Goal: Transaction & Acquisition: Purchase product/service

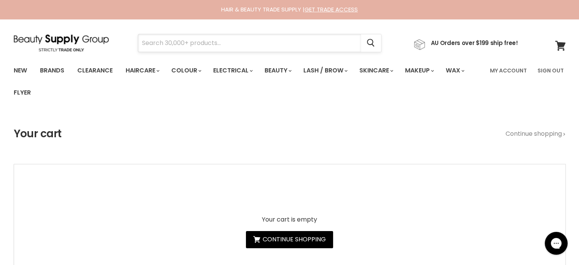
paste input "Milk Shake Incredible Milk"
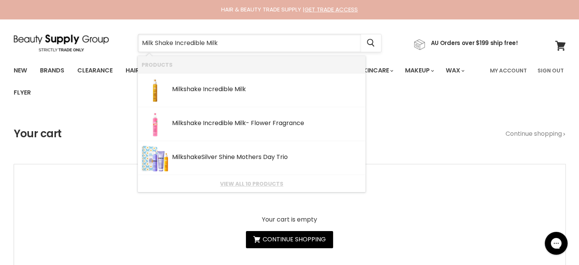
click at [157, 40] on input "Milk Shake Incredible Milk" at bounding box center [249, 43] width 223 height 18
click at [200, 76] on li "Milk shake Incredible Milk SKU: 8032274055556 Milkshake" at bounding box center [252, 90] width 228 height 34
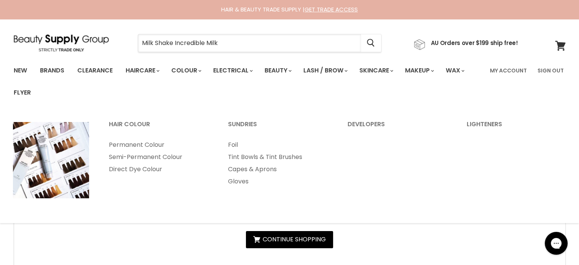
type input "Milk Shake Incredible Milk"
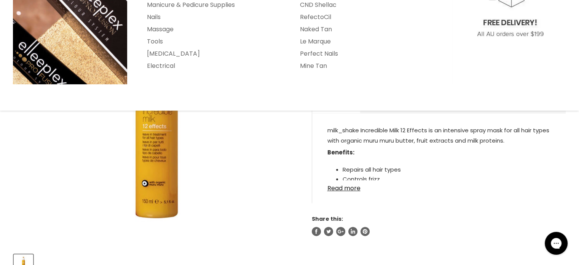
scroll to position [152, 0]
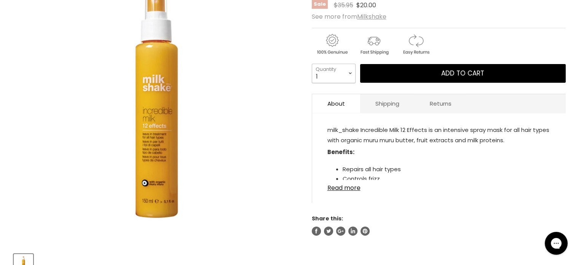
click at [346, 70] on select "1 2 3 4 5 6 7 8 9 10+" at bounding box center [334, 73] width 44 height 19
select select "2"
click at [312, 64] on select "1 2 3 4 5 6 7 8 9 10+" at bounding box center [334, 73] width 44 height 19
type input "2"
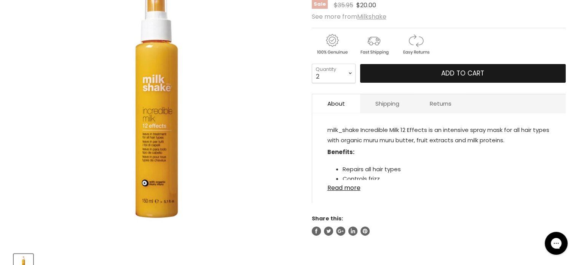
click at [428, 74] on button "Add to cart" at bounding box center [463, 73] width 206 height 19
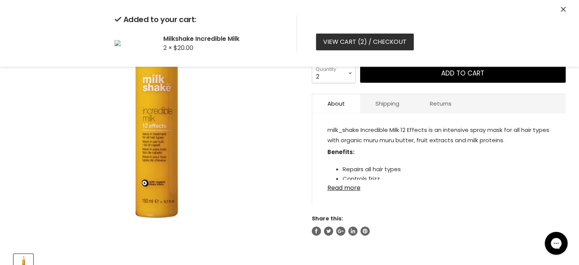
click at [344, 45] on link "View cart ( 2 ) / Checkout" at bounding box center [365, 41] width 98 height 17
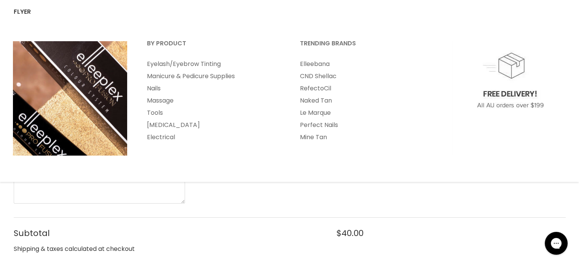
scroll to position [228, 0]
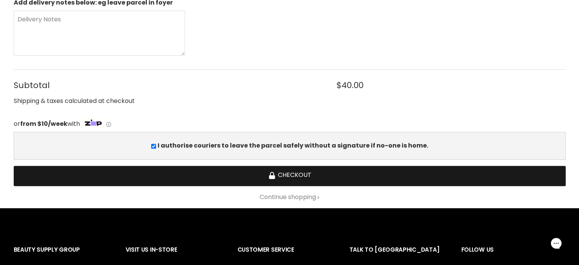
click at [281, 178] on button "Checkout" at bounding box center [290, 176] width 552 height 20
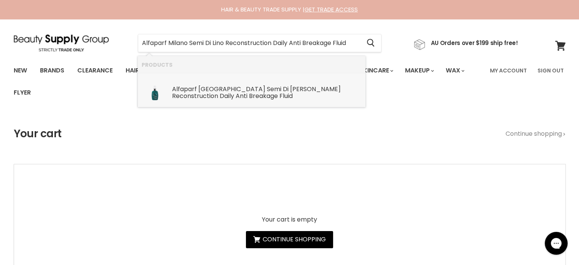
click at [212, 89] on b "Milano" at bounding box center [231, 88] width 67 height 9
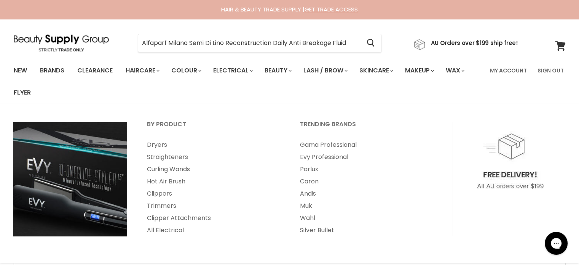
type input "Alfaparf Milano Semi Di Lino Reconstruction Daily Anti Breakage Fluid"
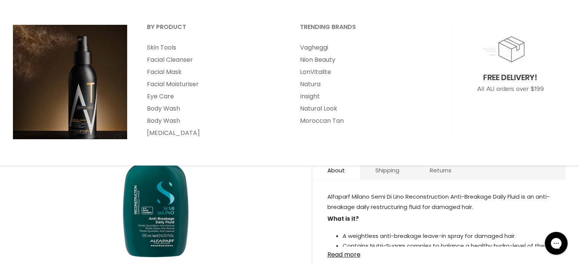
scroll to position [114, 0]
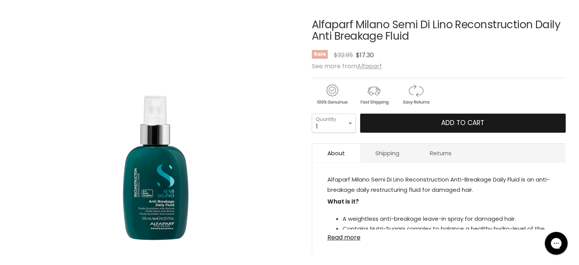
click at [408, 118] on button "Add to cart" at bounding box center [463, 122] width 206 height 19
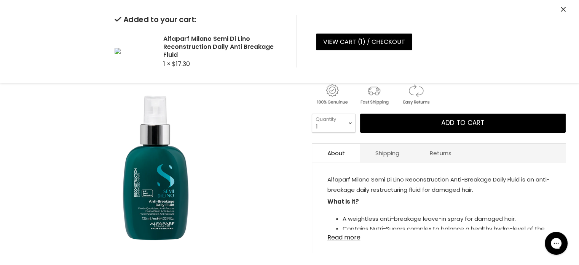
click at [563, 9] on icon "Close" at bounding box center [563, 9] width 5 height 5
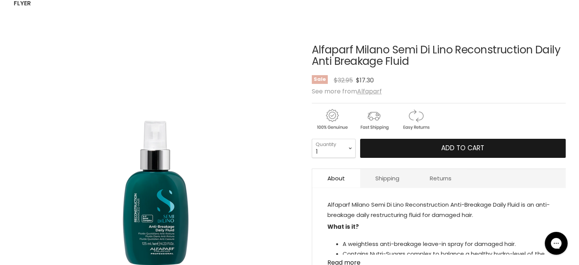
scroll to position [0, 0]
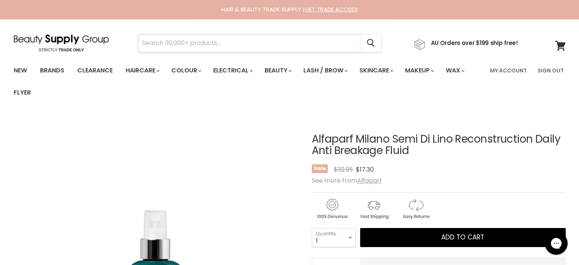
paste input "Davroe Volume Senses Shampoo"
type input "Davroe Volume Senses Shampoo"
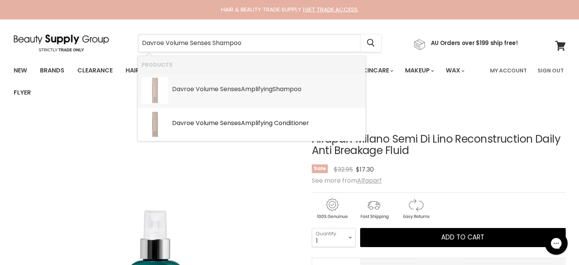
click at [244, 91] on div "Davroe Volume Senses Amplifying Shampoo" at bounding box center [267, 90] width 190 height 8
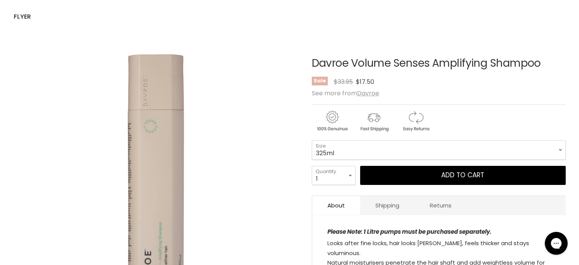
scroll to position [76, 0]
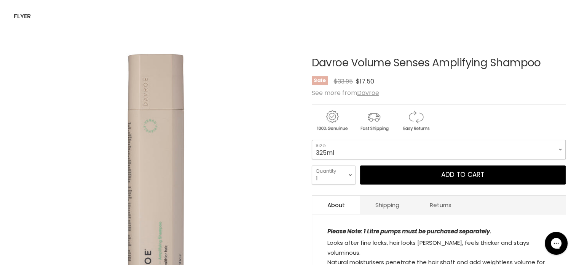
drag, startPoint x: 394, startPoint y: 152, endPoint x: 391, endPoint y: 158, distance: 7.0
click at [394, 152] on select "325ml 100ml 1 Litre" at bounding box center [439, 149] width 254 height 19
click at [312, 140] on select "325ml 100ml 1 Litre" at bounding box center [439, 149] width 254 height 19
select select "1 Litre"
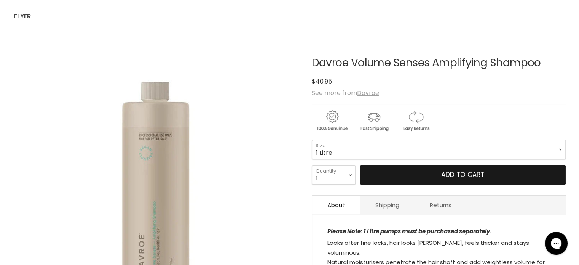
click at [440, 179] on button "Add to cart" at bounding box center [463, 174] width 206 height 19
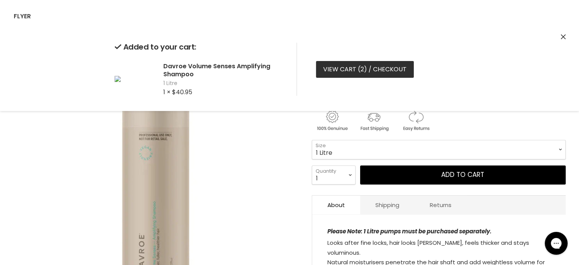
click at [342, 73] on link "View cart ( 2 ) / Checkout" at bounding box center [365, 69] width 98 height 17
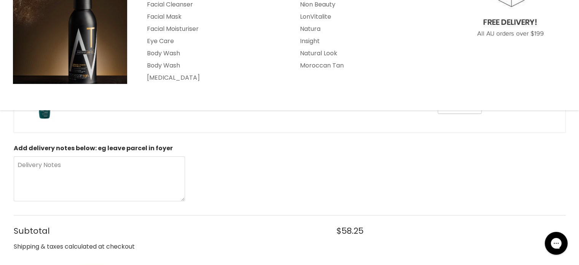
scroll to position [304, 0]
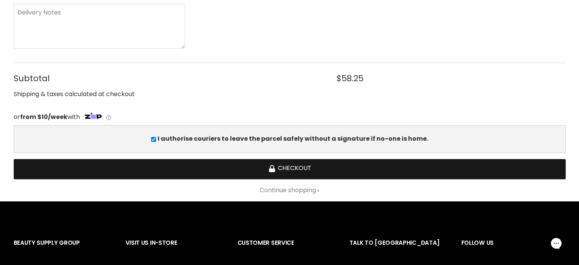
click at [283, 163] on button "Checkout" at bounding box center [290, 169] width 552 height 20
